Goal: Obtain resource: Download file/media

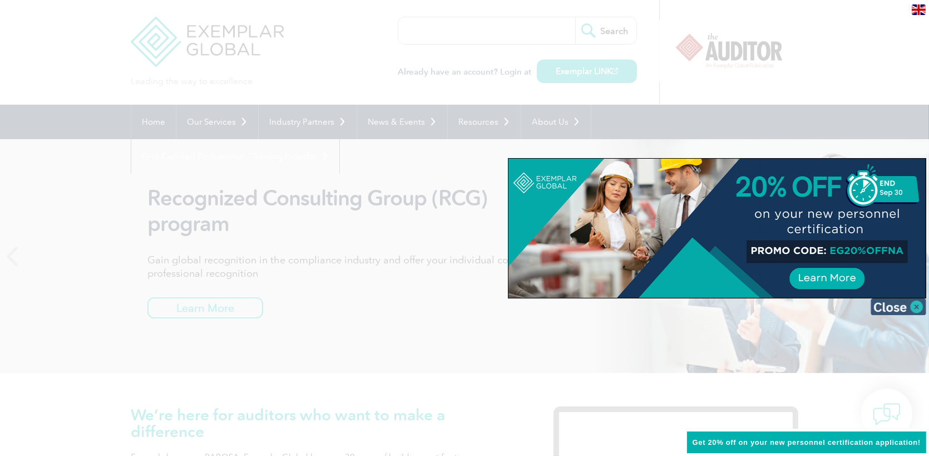
click at [919, 302] on img at bounding box center [898, 306] width 56 height 17
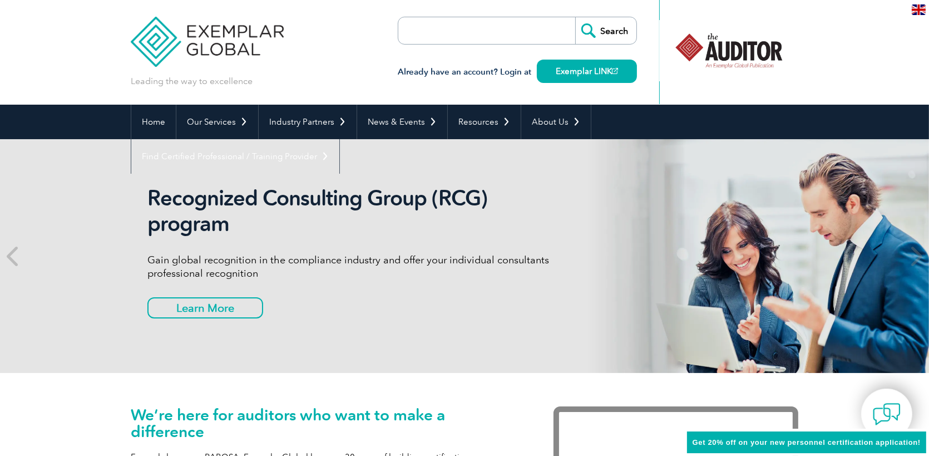
click at [915, 4] on img at bounding box center [919, 9] width 14 height 11
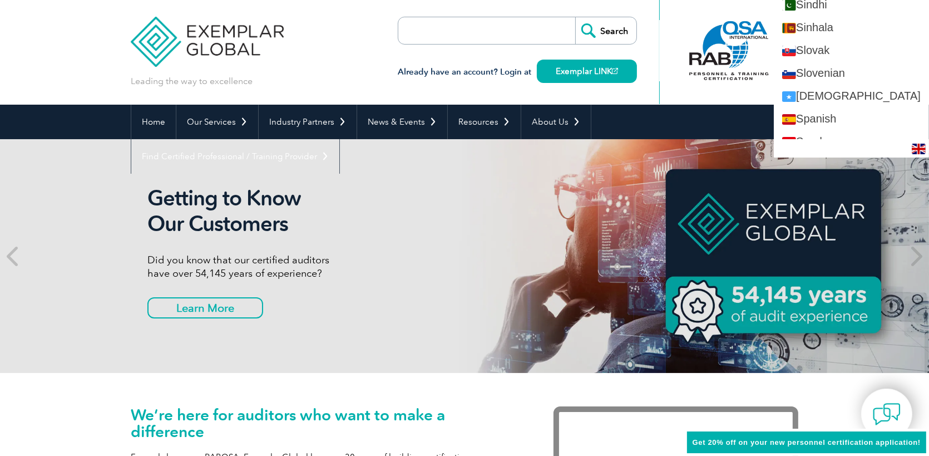
scroll to position [1891, 0]
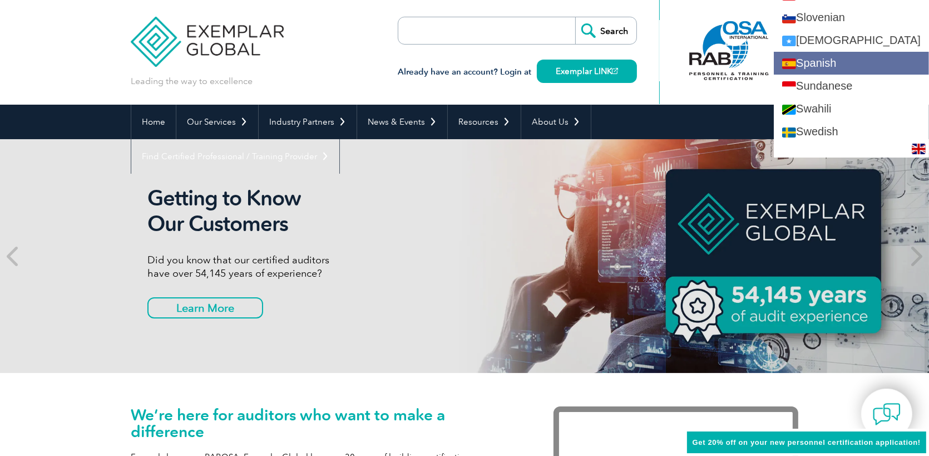
click at [838, 55] on link "Spanish" at bounding box center [851, 63] width 155 height 23
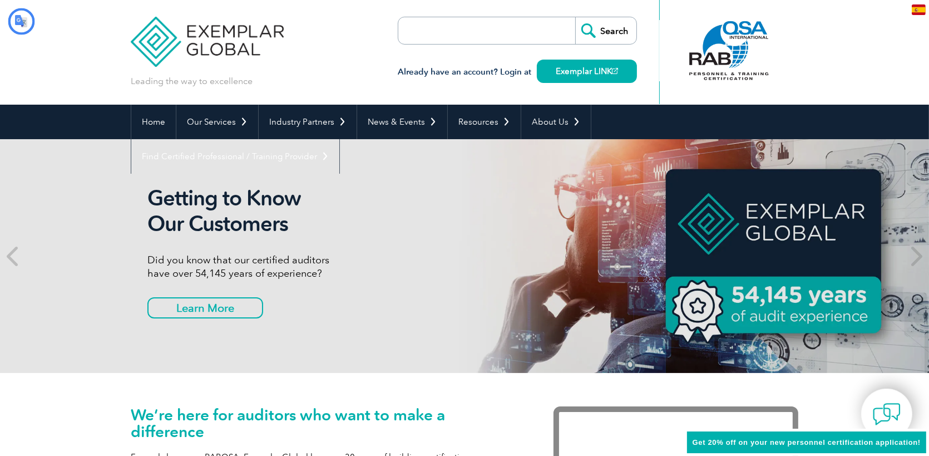
type input "Buscar"
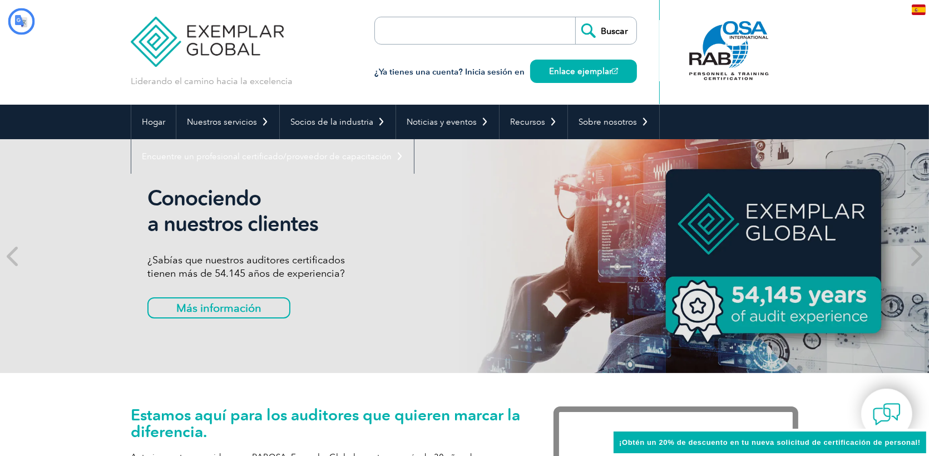
scroll to position [0, 0]
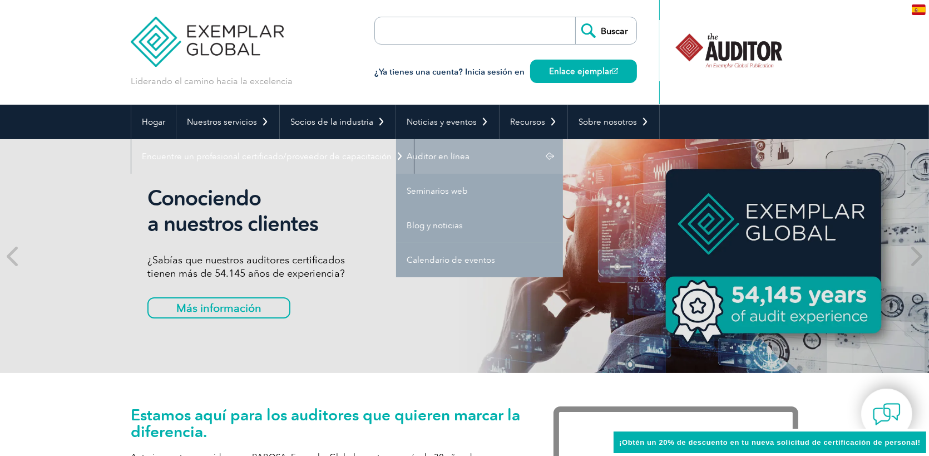
click at [427, 155] on font "Auditor en línea" at bounding box center [438, 156] width 63 height 10
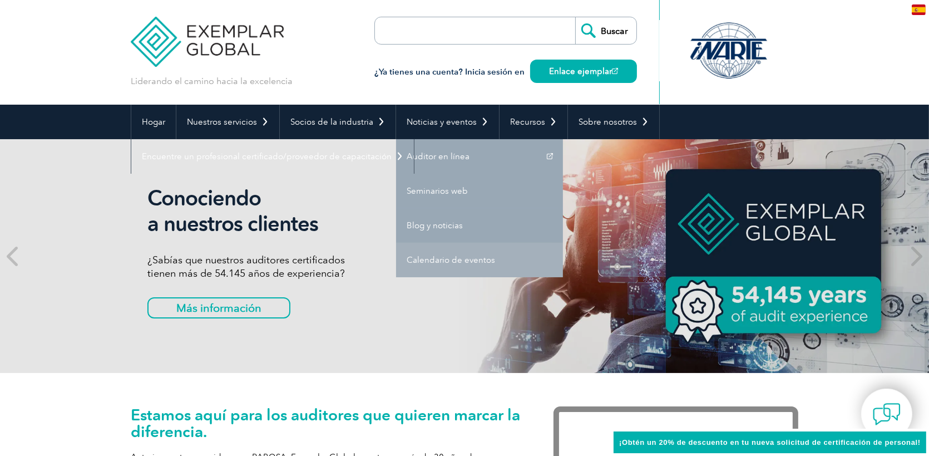
click at [442, 259] on font "Calendario de eventos" at bounding box center [451, 260] width 88 height 10
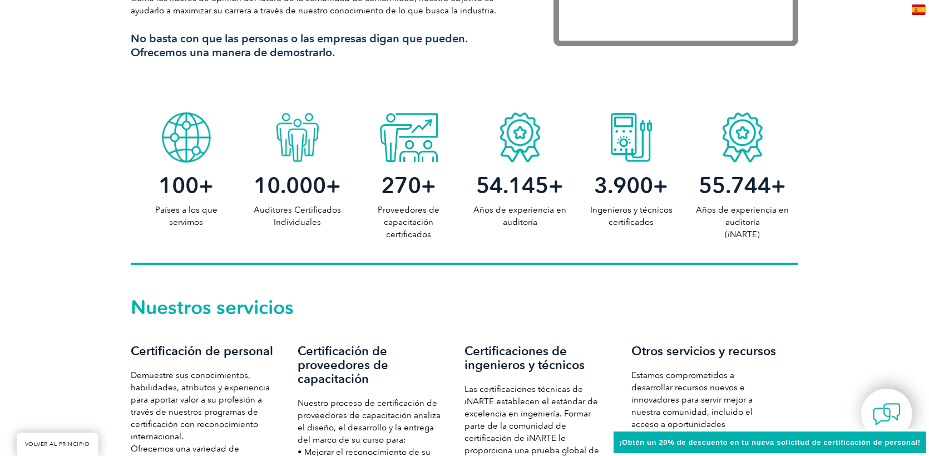
scroll to position [667, 0]
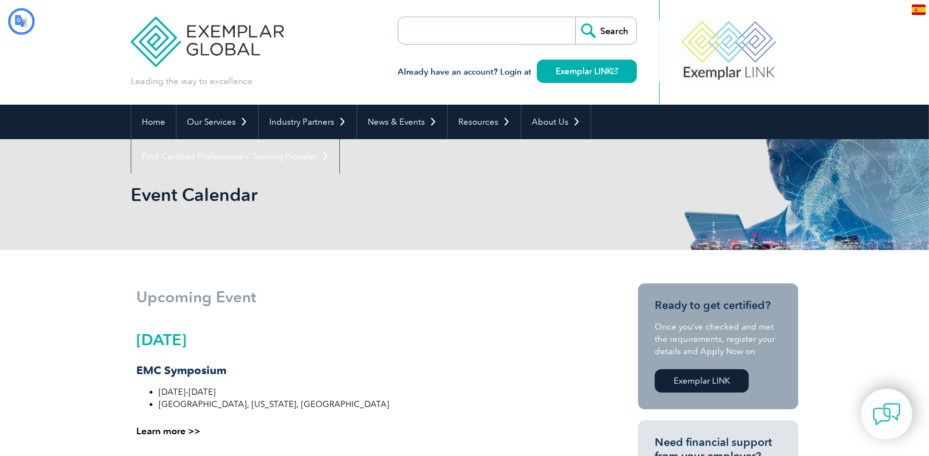
type input "Buscar"
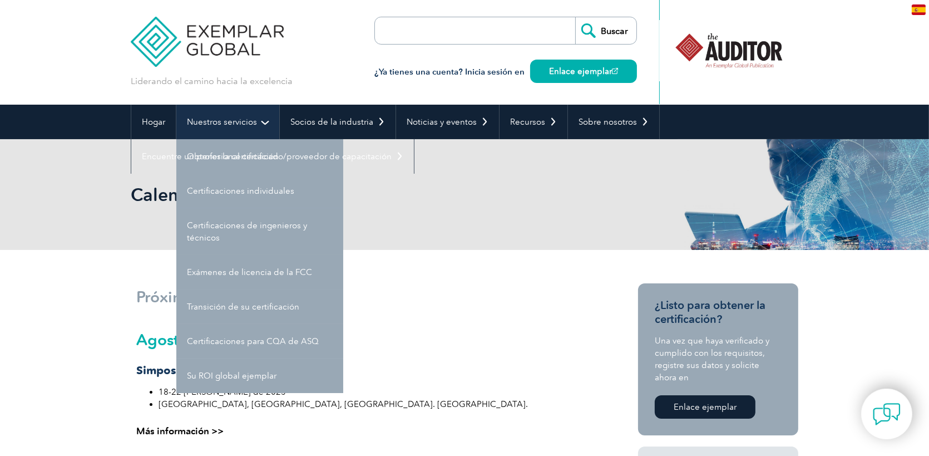
click at [248, 125] on font "Nuestros servicios" at bounding box center [222, 122] width 70 height 10
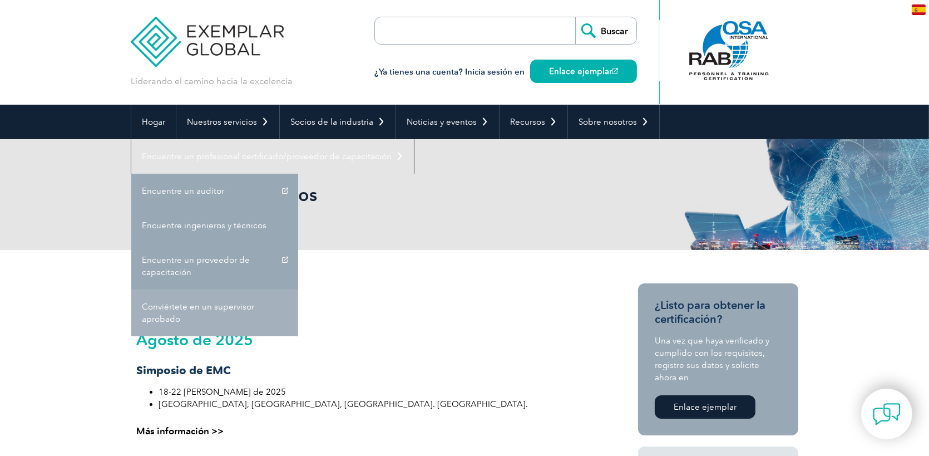
click at [204, 309] on font "Conviértete en un supervisor aprobado" at bounding box center [198, 312] width 112 height 22
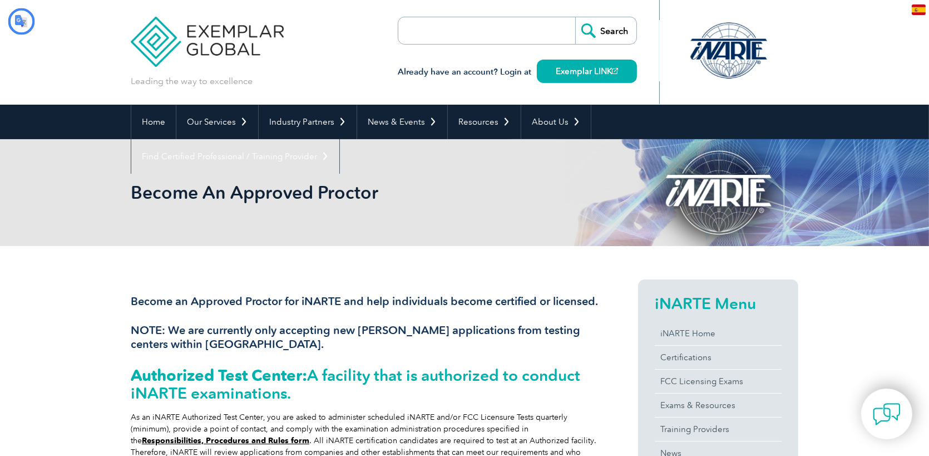
type input "Buscar"
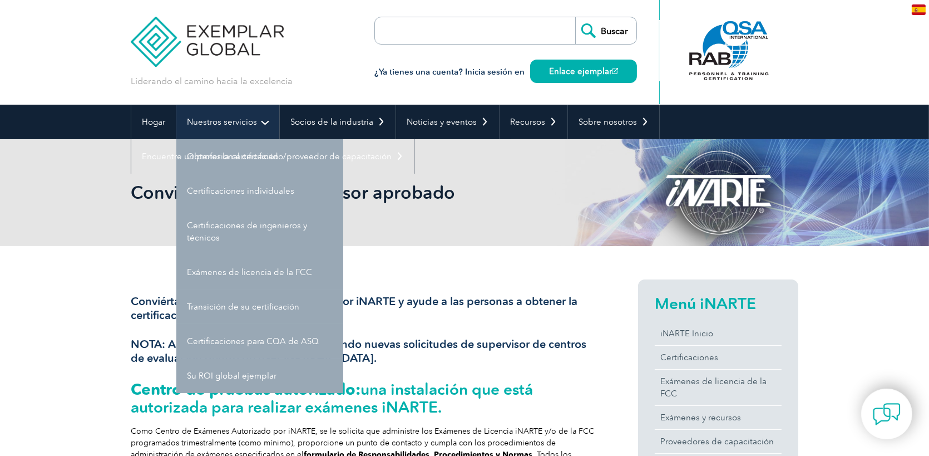
click at [250, 122] on font "Nuestros servicios" at bounding box center [222, 122] width 70 height 10
click at [263, 121] on link "Nuestros servicios" at bounding box center [227, 122] width 103 height 34
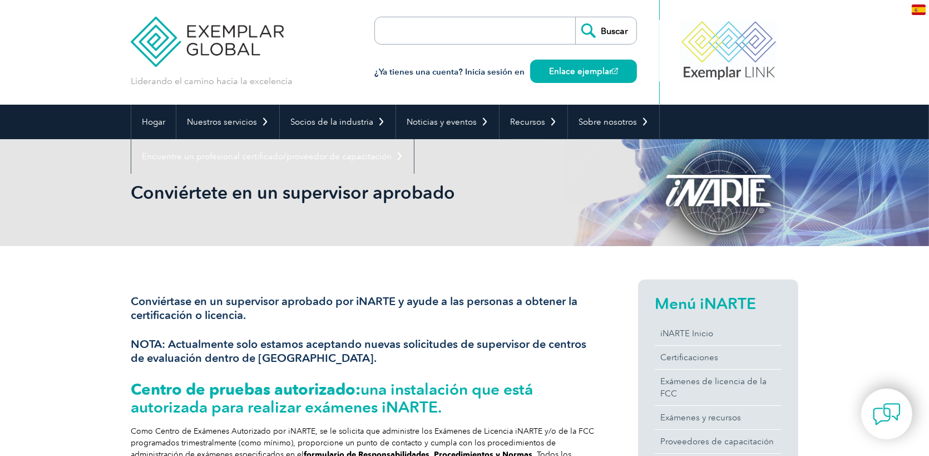
click at [472, 29] on input "search" at bounding box center [438, 30] width 117 height 27
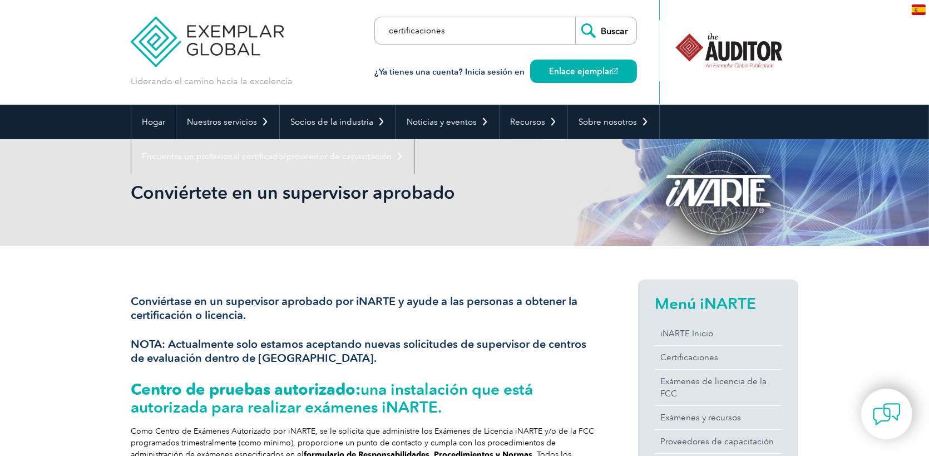
type input "certificaciones"
click at [575, 17] on input "Buscar" at bounding box center [605, 30] width 61 height 27
click at [598, 29] on input "Buscar" at bounding box center [605, 30] width 61 height 27
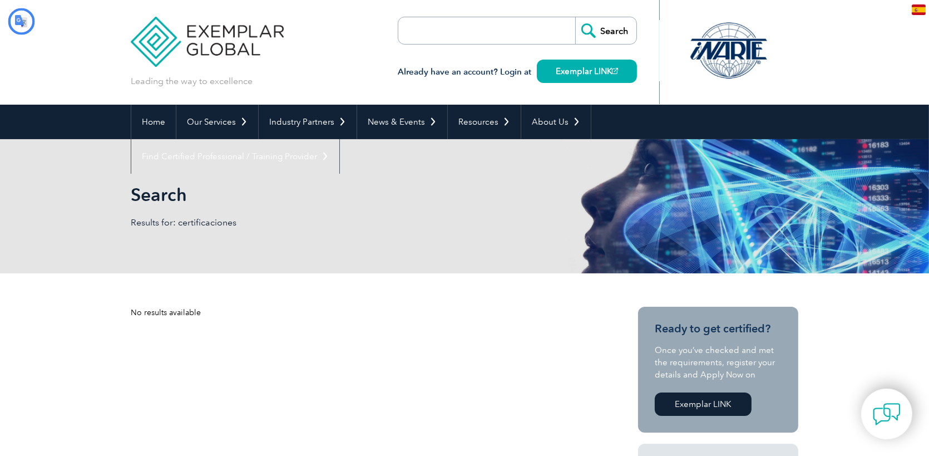
type input "Buscar"
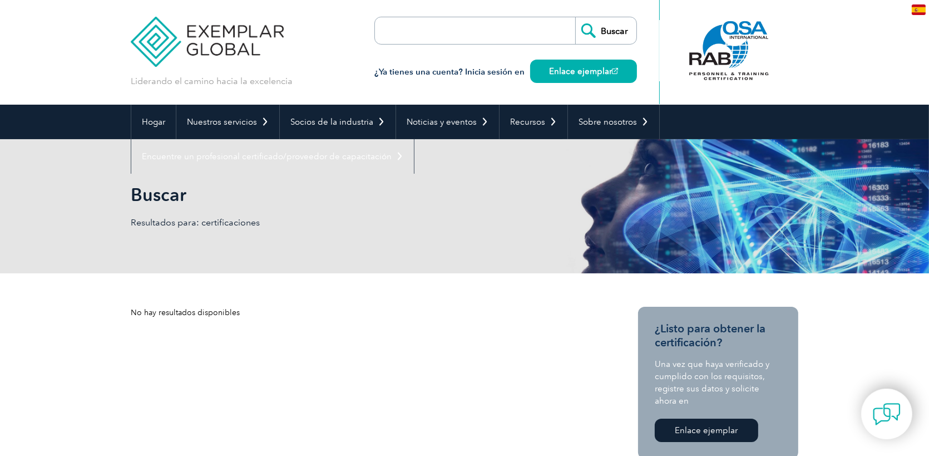
click at [914, 6] on img at bounding box center [919, 9] width 14 height 11
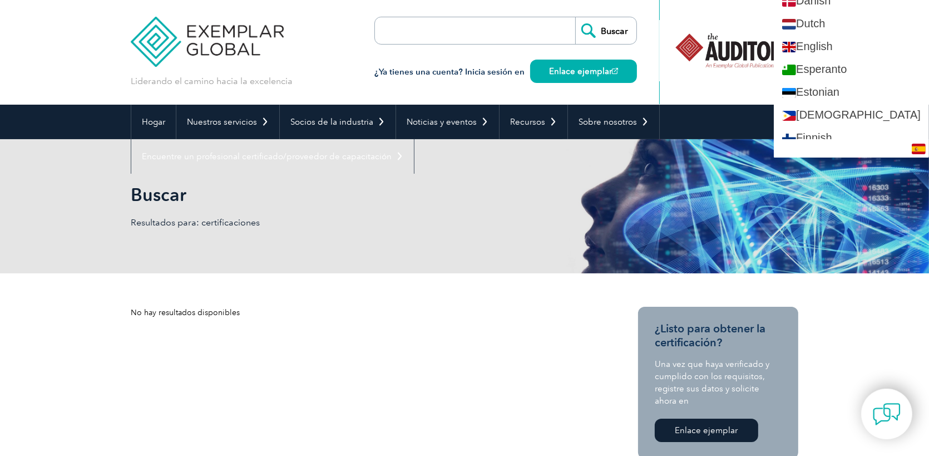
scroll to position [445, 0]
click at [796, 47] on img at bounding box center [789, 47] width 14 height 11
type input "Search"
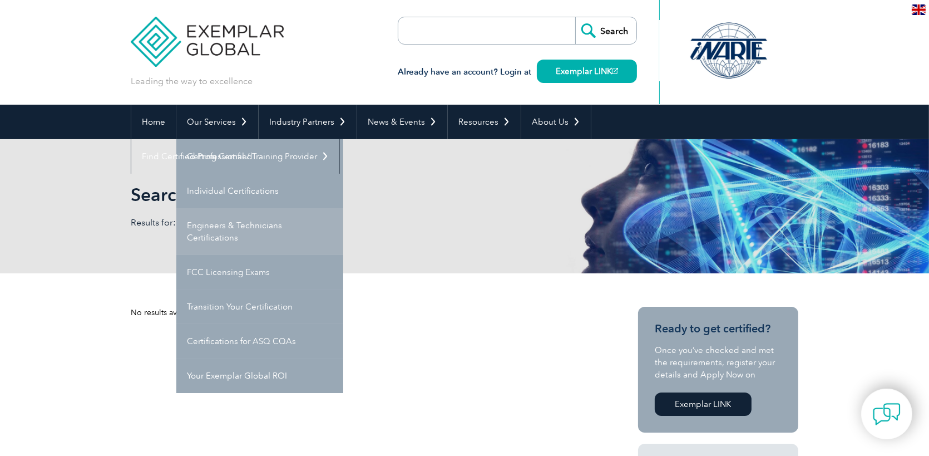
click at [241, 227] on link "Engineers & Technicians Certifications" at bounding box center [259, 231] width 167 height 47
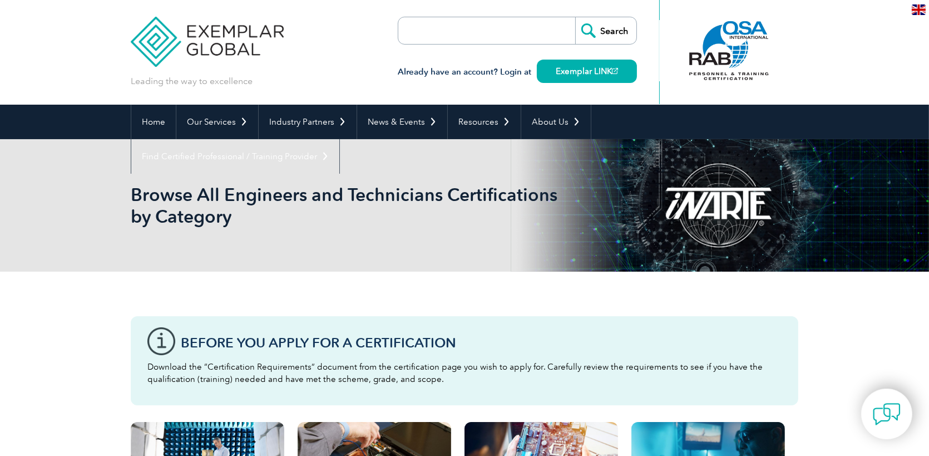
click at [466, 27] on input "search" at bounding box center [462, 30] width 117 height 27
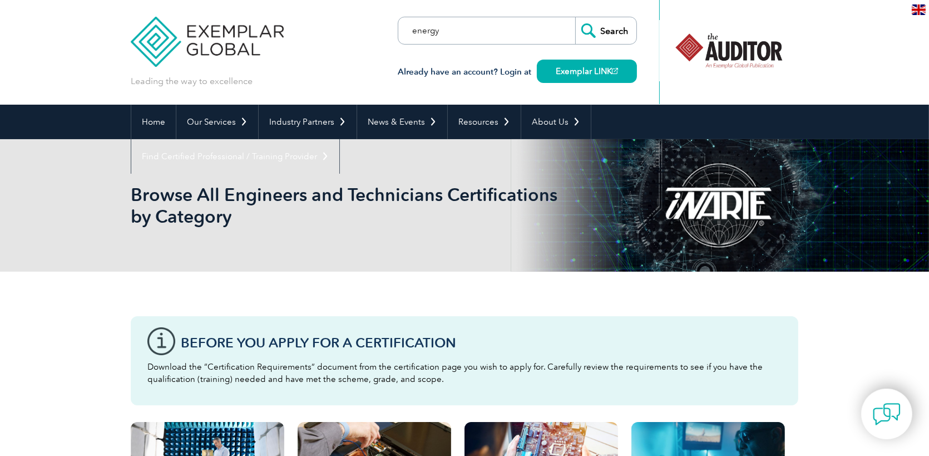
type input "energy"
click at [575, 17] on input "Search" at bounding box center [605, 30] width 61 height 27
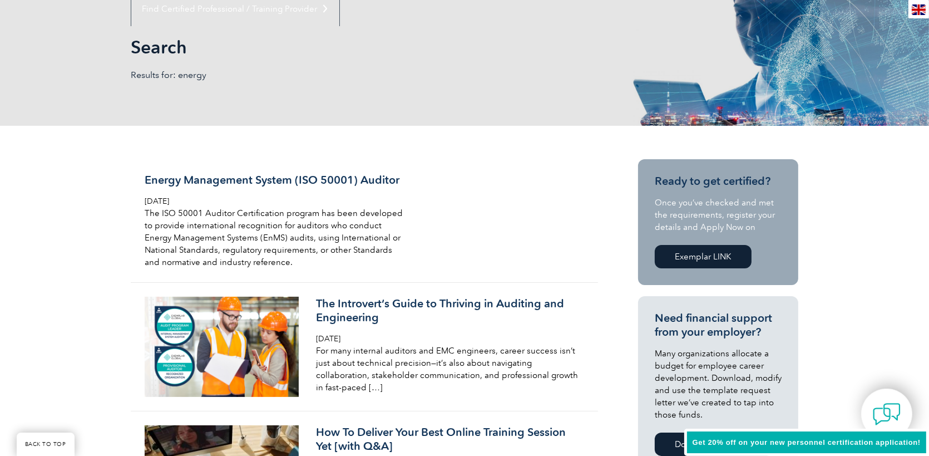
scroll to position [167, 0]
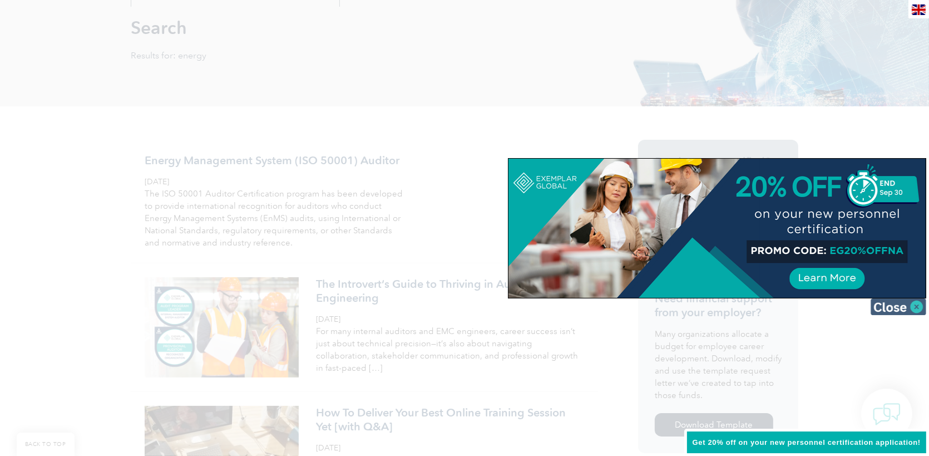
click at [917, 305] on img at bounding box center [898, 306] width 56 height 17
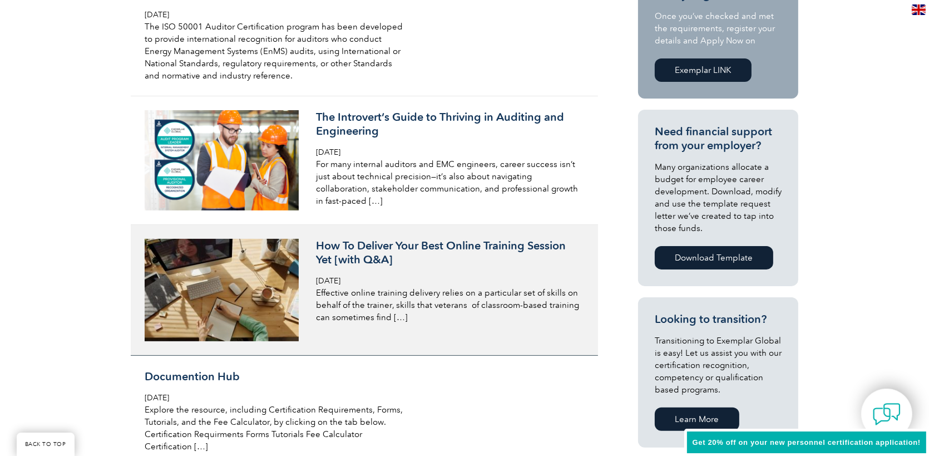
scroll to position [278, 0]
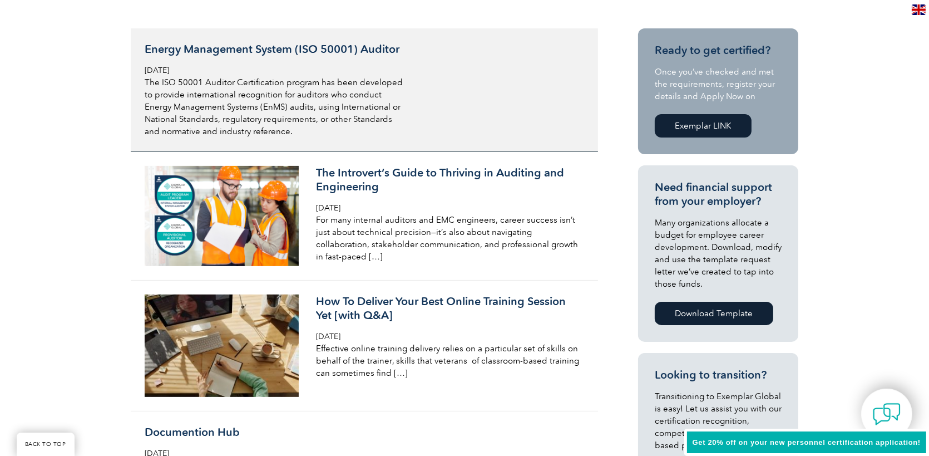
click at [241, 52] on h3 "Energy Management System (ISO 50001) Auditor" at bounding box center [277, 49] width 264 height 14
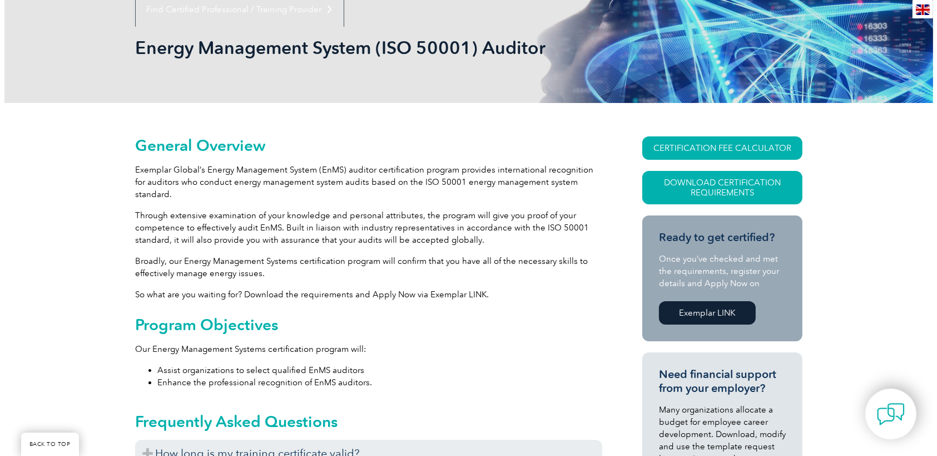
scroll to position [167, 0]
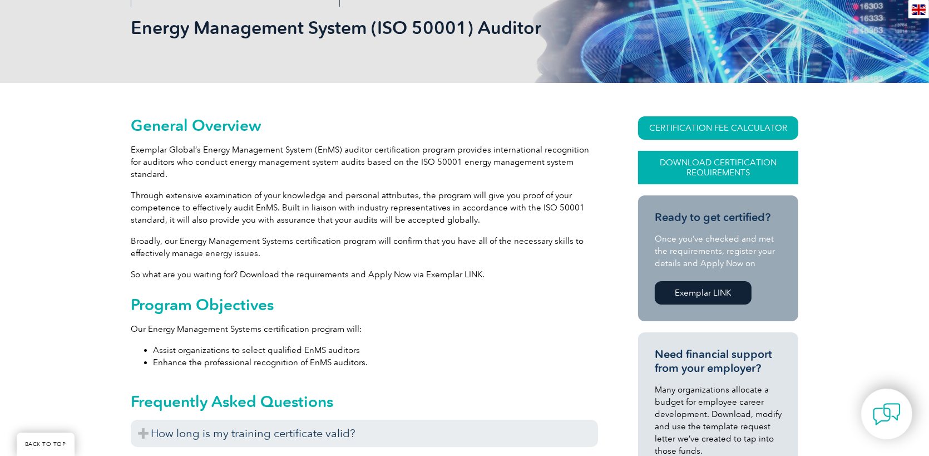
click at [690, 160] on link "Download Certification Requirements" at bounding box center [718, 167] width 160 height 33
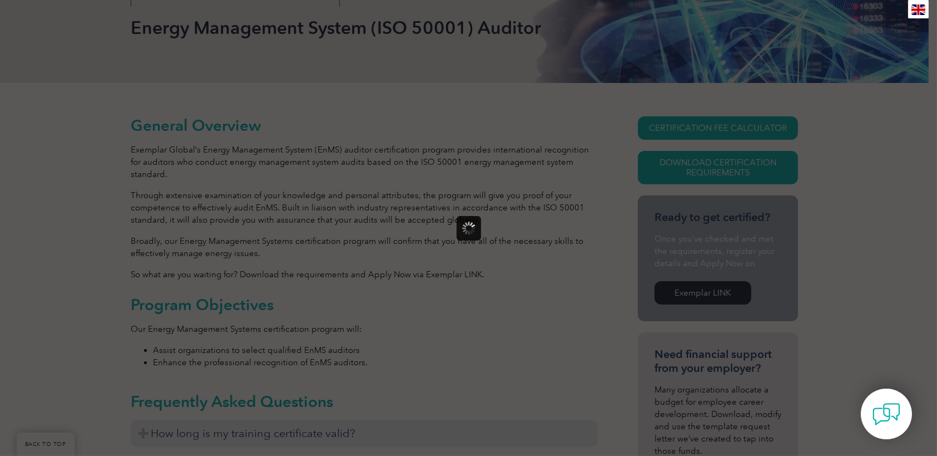
scroll to position [0, 0]
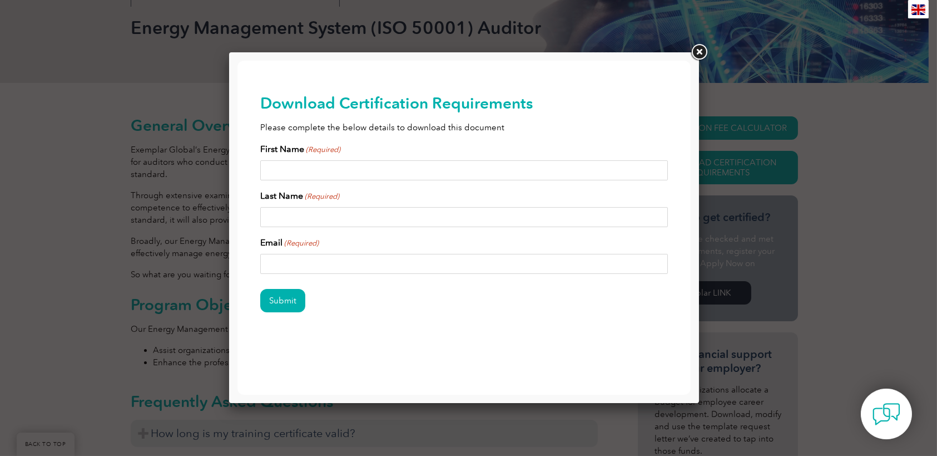
click at [520, 176] on input "First Name (Required)" at bounding box center [464, 170] width 408 height 20
type input "Eglis Alirio"
type input "Hernández Suárez"
type input "eglishernandezs@gmail.com"
click at [278, 302] on input "Submit" at bounding box center [282, 300] width 45 height 23
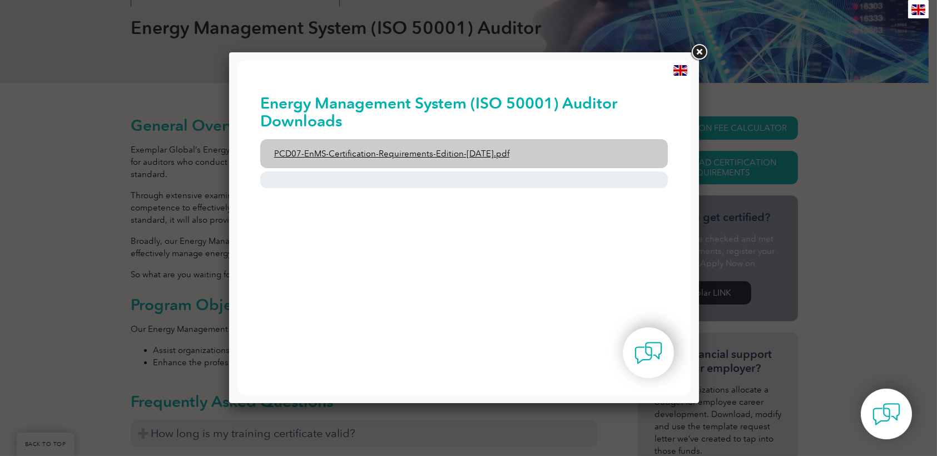
click at [418, 153] on link "PCD07-EnMS-Certification-Requirements-Edition-23-September-2021.pdf" at bounding box center [464, 153] width 408 height 29
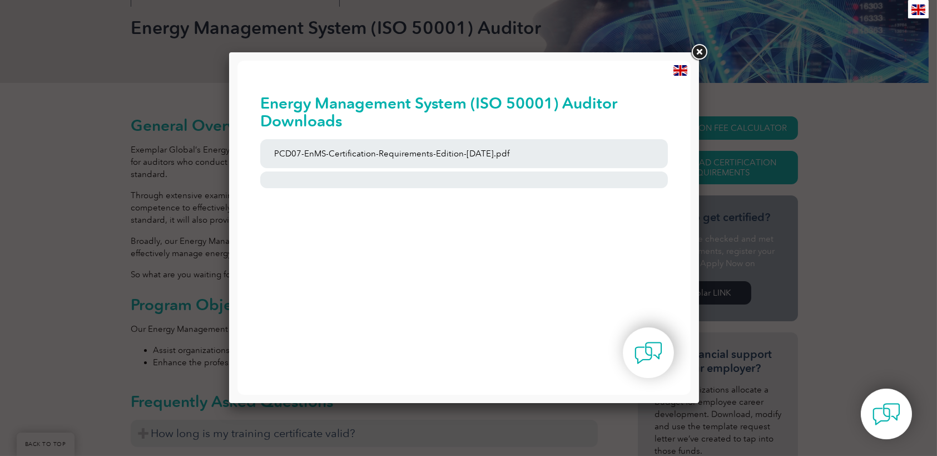
click at [691, 49] on link at bounding box center [699, 52] width 20 height 20
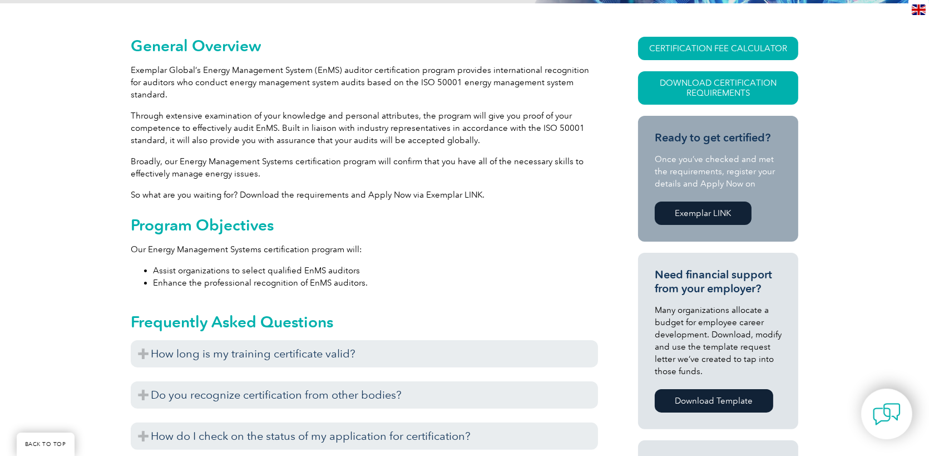
scroll to position [278, 0]
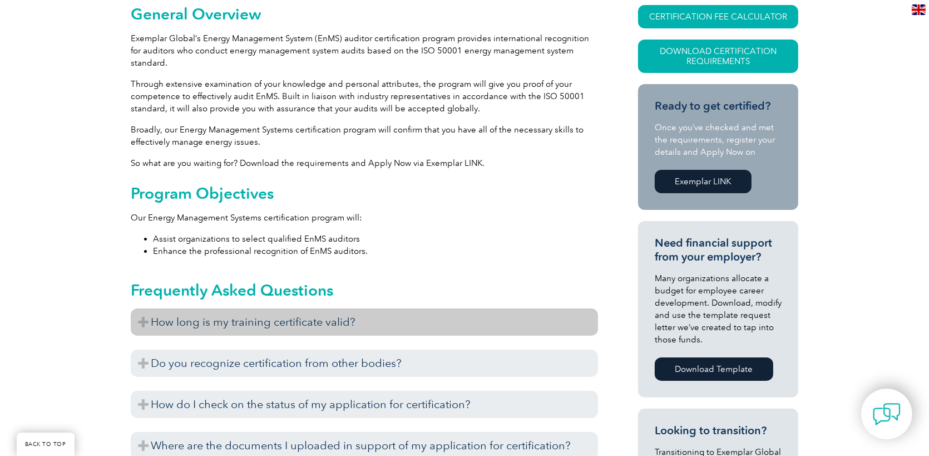
click at [260, 313] on h3 "How long is my training certificate valid?" at bounding box center [364, 321] width 467 height 27
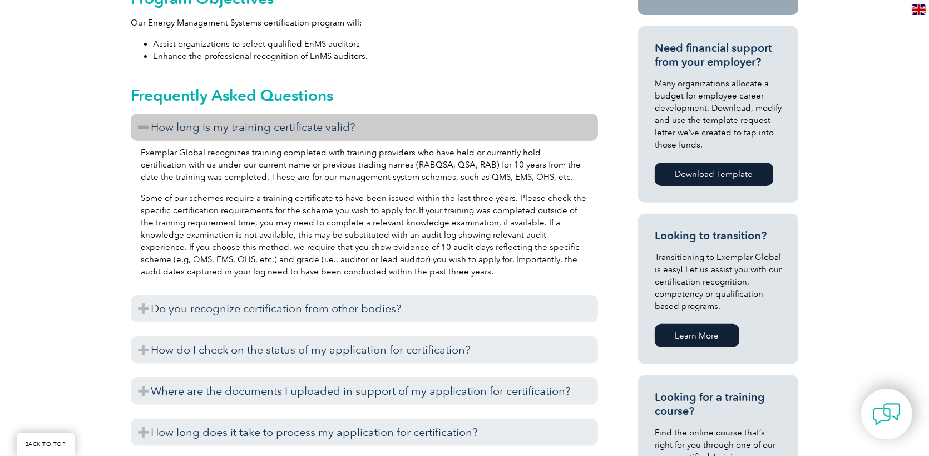
scroll to position [501, 0]
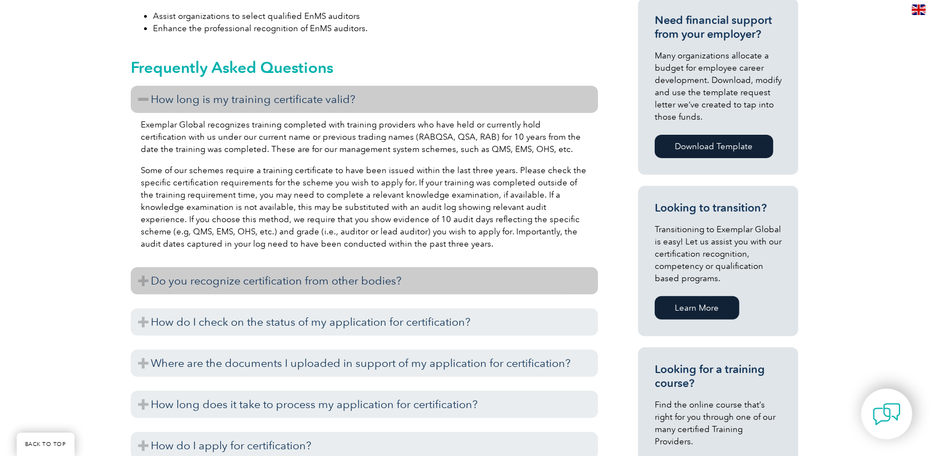
click at [142, 267] on h3 "Do you recognize certification from other bodies?" at bounding box center [364, 280] width 467 height 27
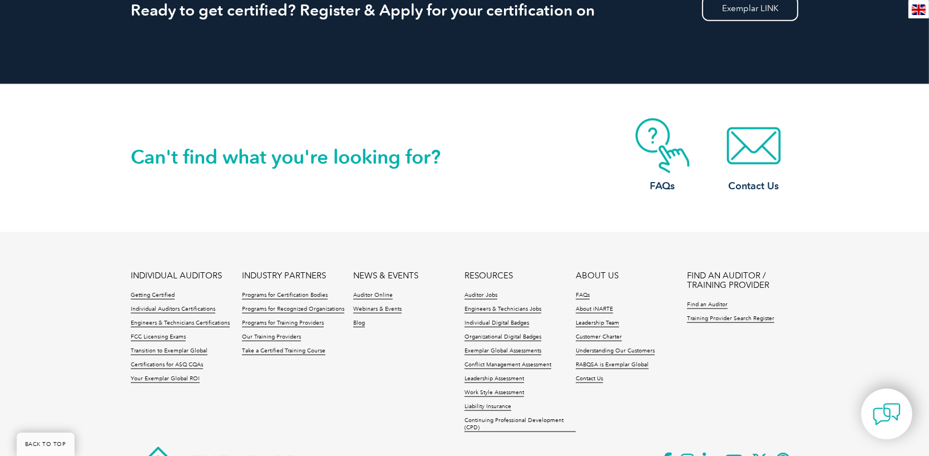
scroll to position [1502, 0]
